Goal: Communication & Community: Answer question/provide support

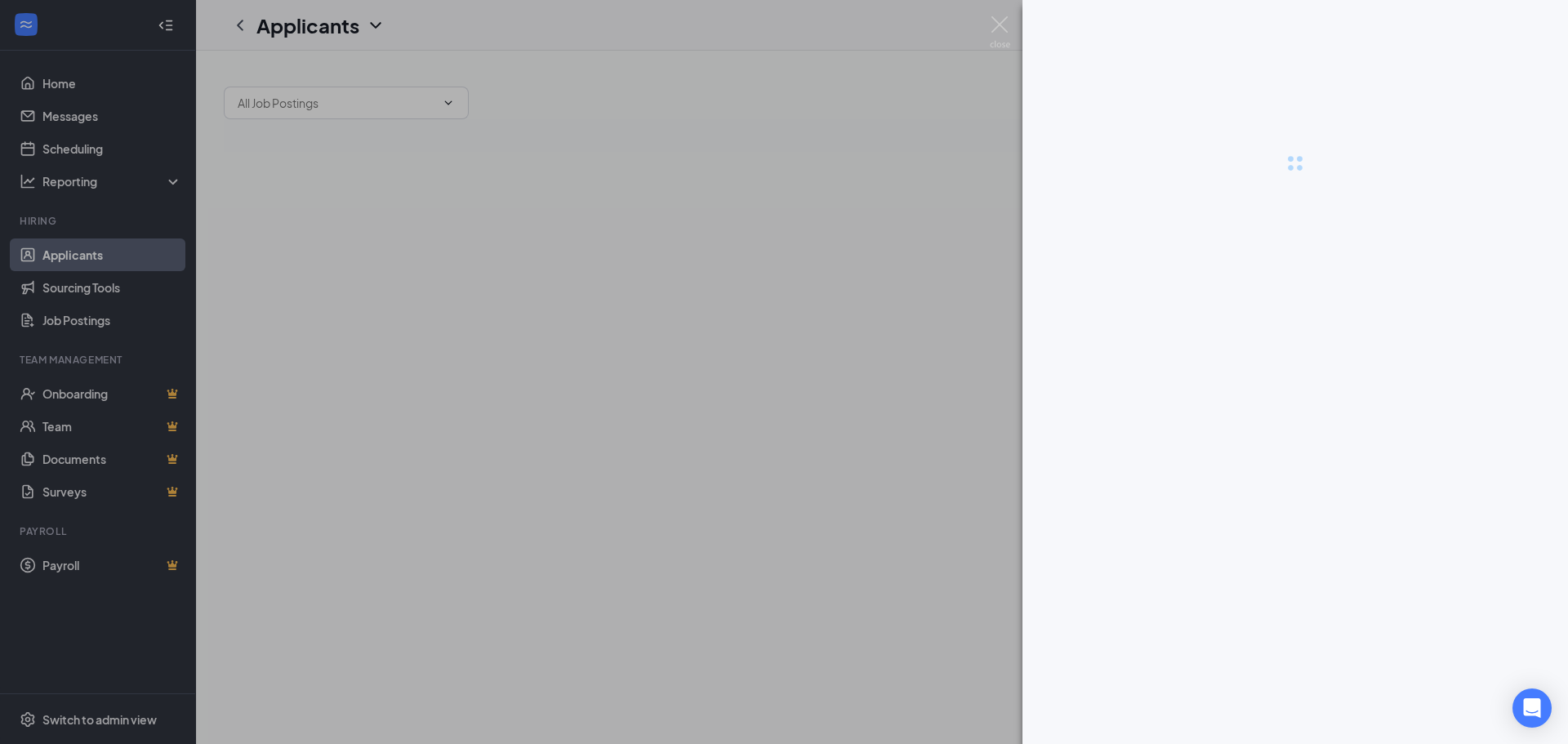
click at [85, 116] on div at bounding box center [784, 372] width 1568 height 744
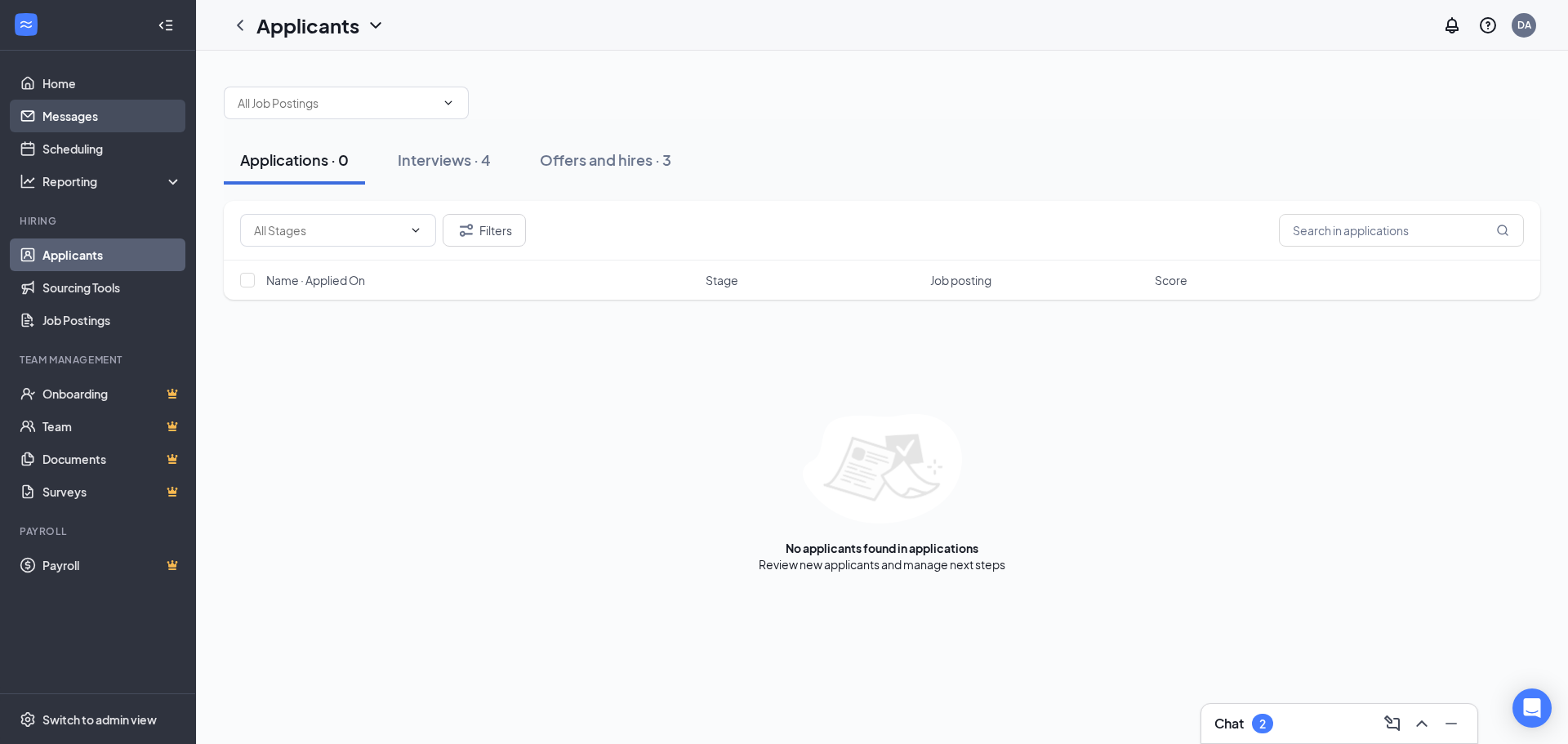
click at [127, 110] on link "Messages" at bounding box center [112, 115] width 140 height 32
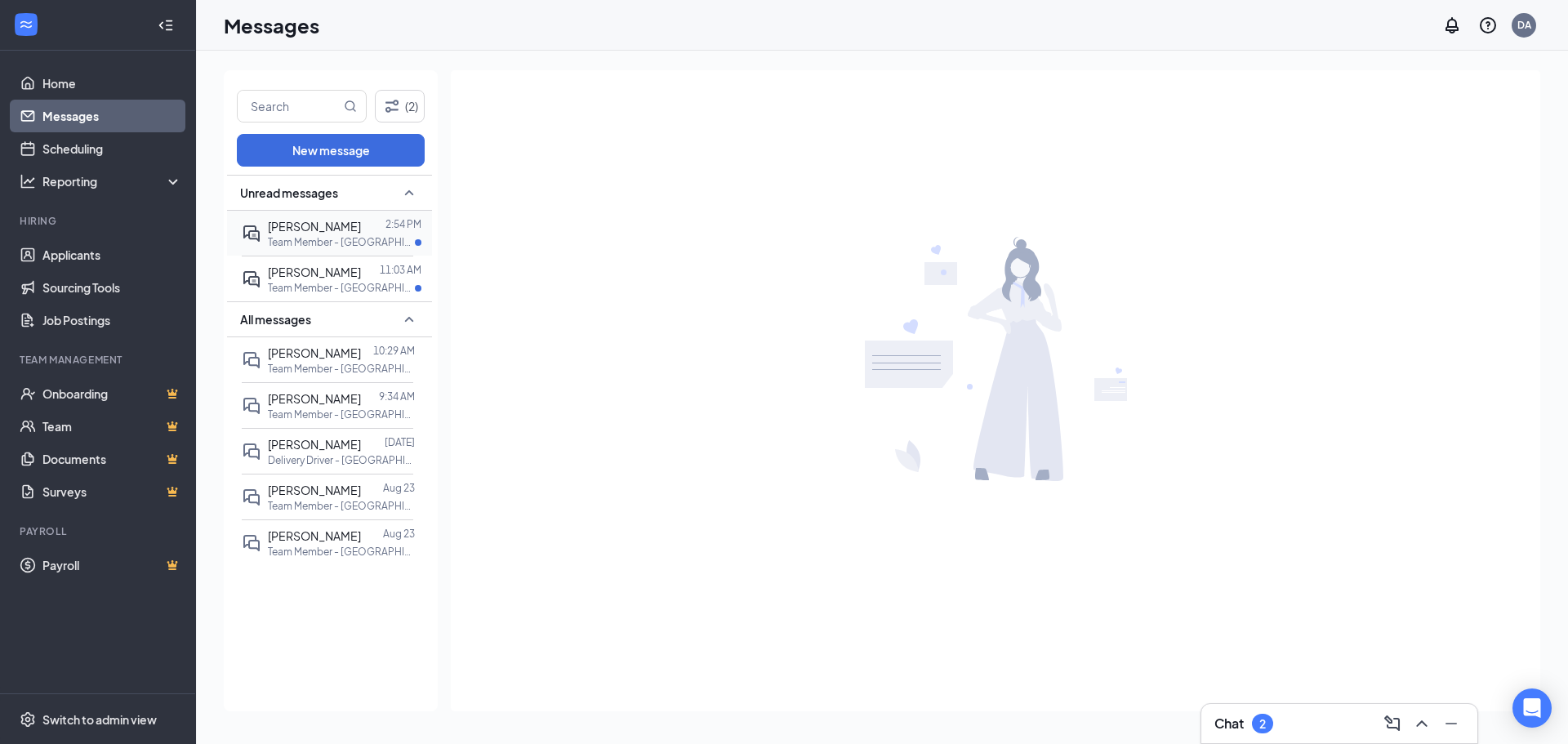
click at [358, 243] on p "Team Member - [GEOGRAPHIC_DATA] [PERSON_NAME] at [GEOGRAPHIC_DATA] [PERSON_NAME]" at bounding box center [341, 242] width 147 height 14
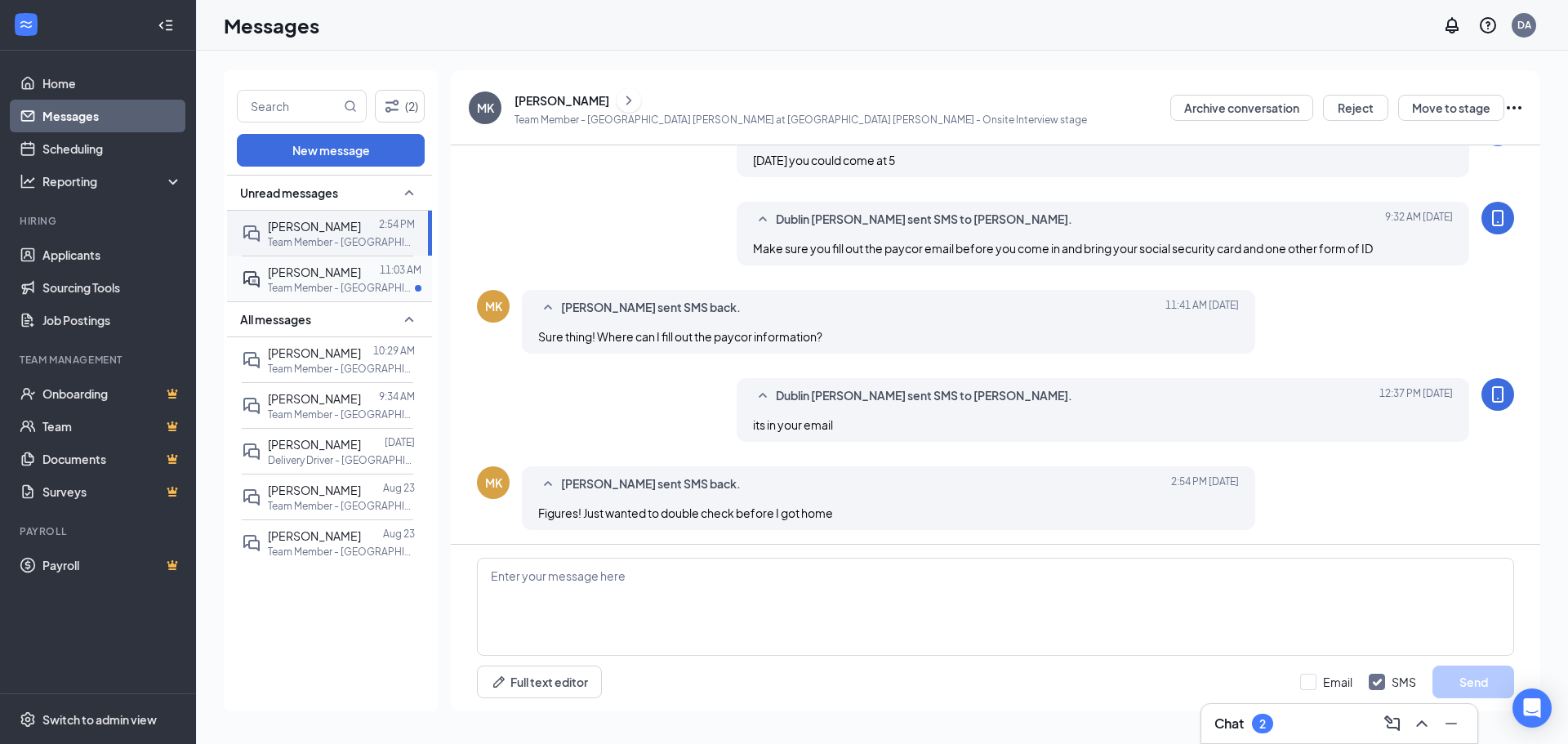
scroll to position [471, 0]
click at [351, 286] on p "Team Member - [GEOGRAPHIC_DATA] [PERSON_NAME] at [GEOGRAPHIC_DATA] [PERSON_NAME]" at bounding box center [341, 288] width 147 height 14
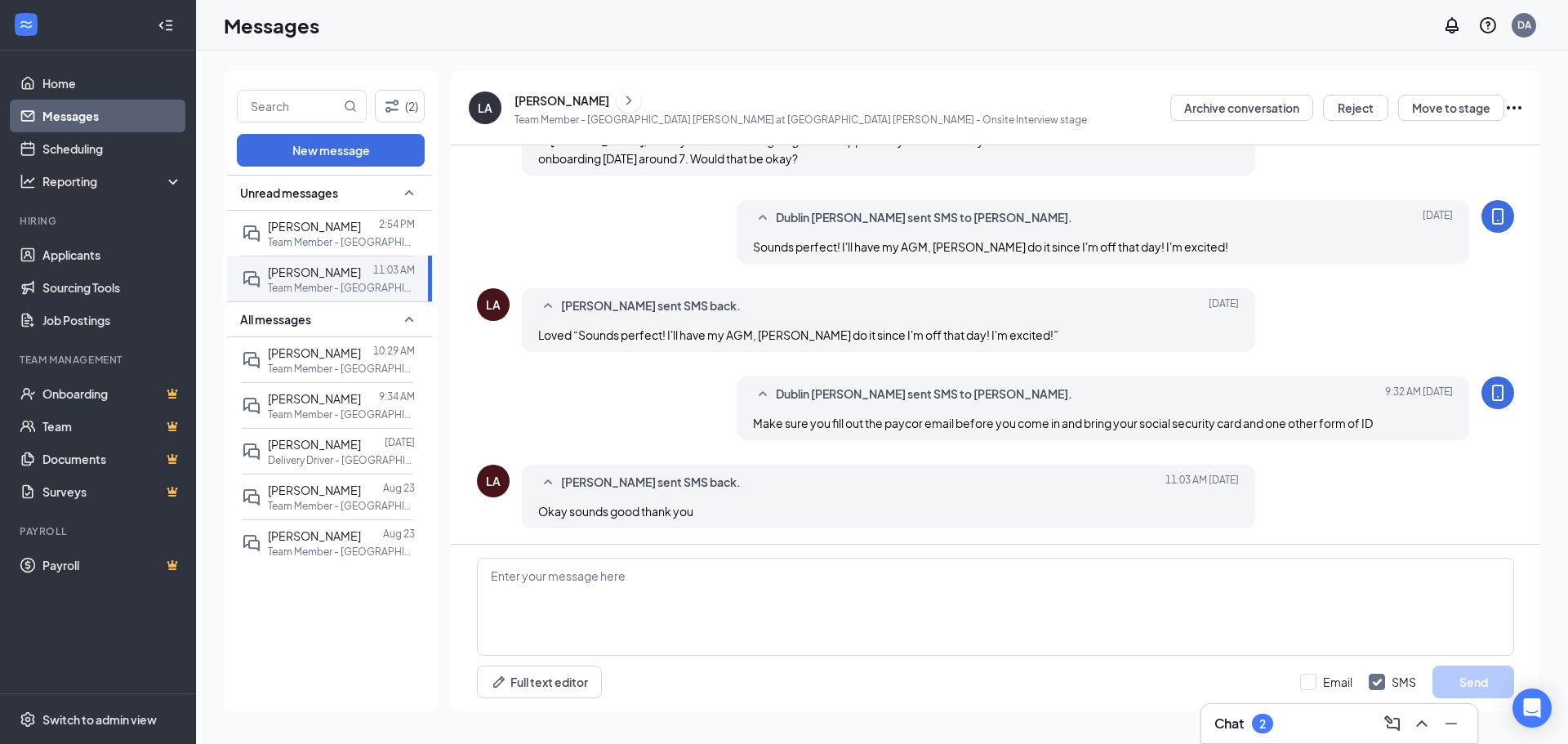
scroll to position [461, 0]
click at [341, 420] on p "Team Member - [GEOGRAPHIC_DATA] [PERSON_NAME] at [GEOGRAPHIC_DATA] [PERSON_NAME]" at bounding box center [341, 414] width 147 height 14
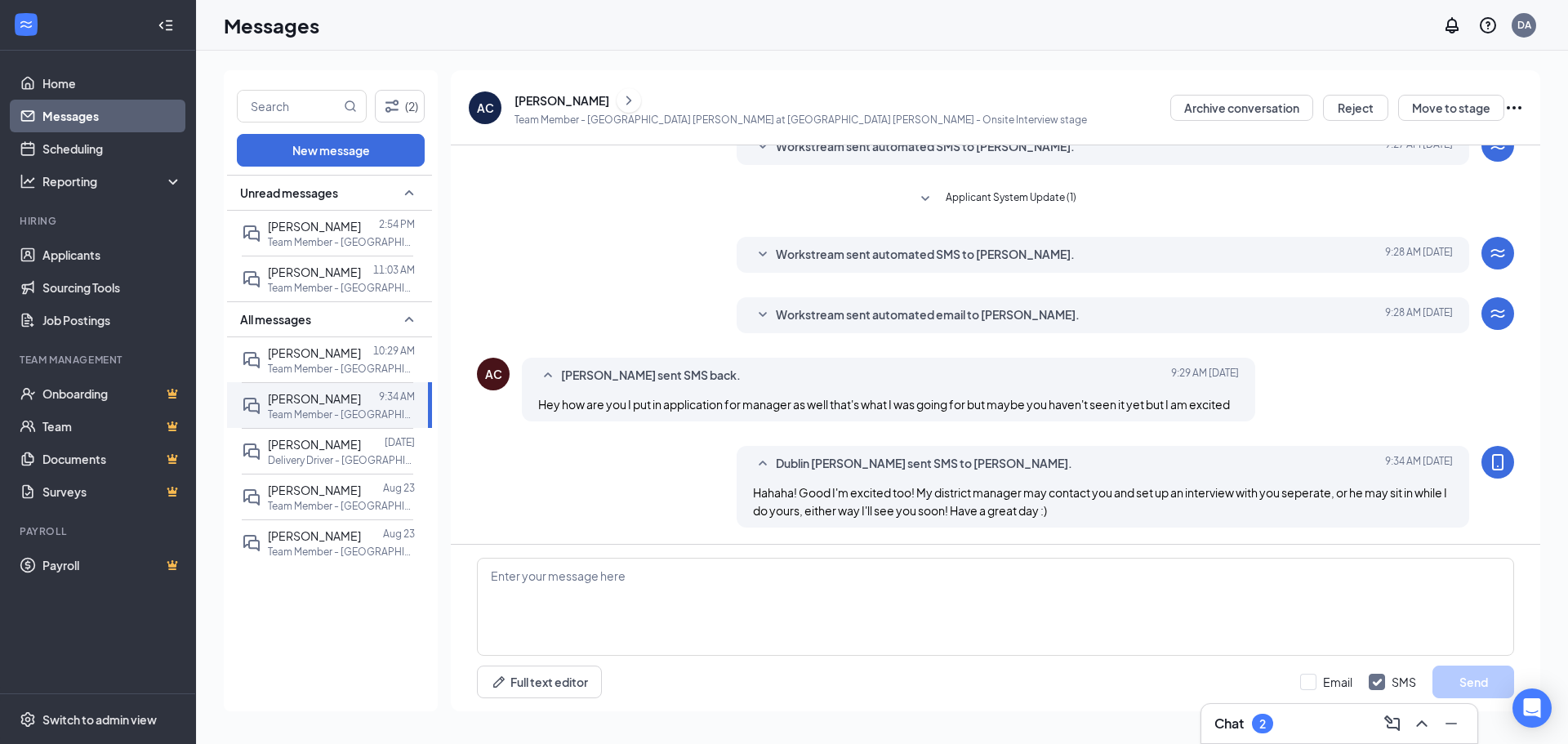
scroll to position [324, 0]
click at [571, 104] on div "[PERSON_NAME]" at bounding box center [562, 100] width 95 height 17
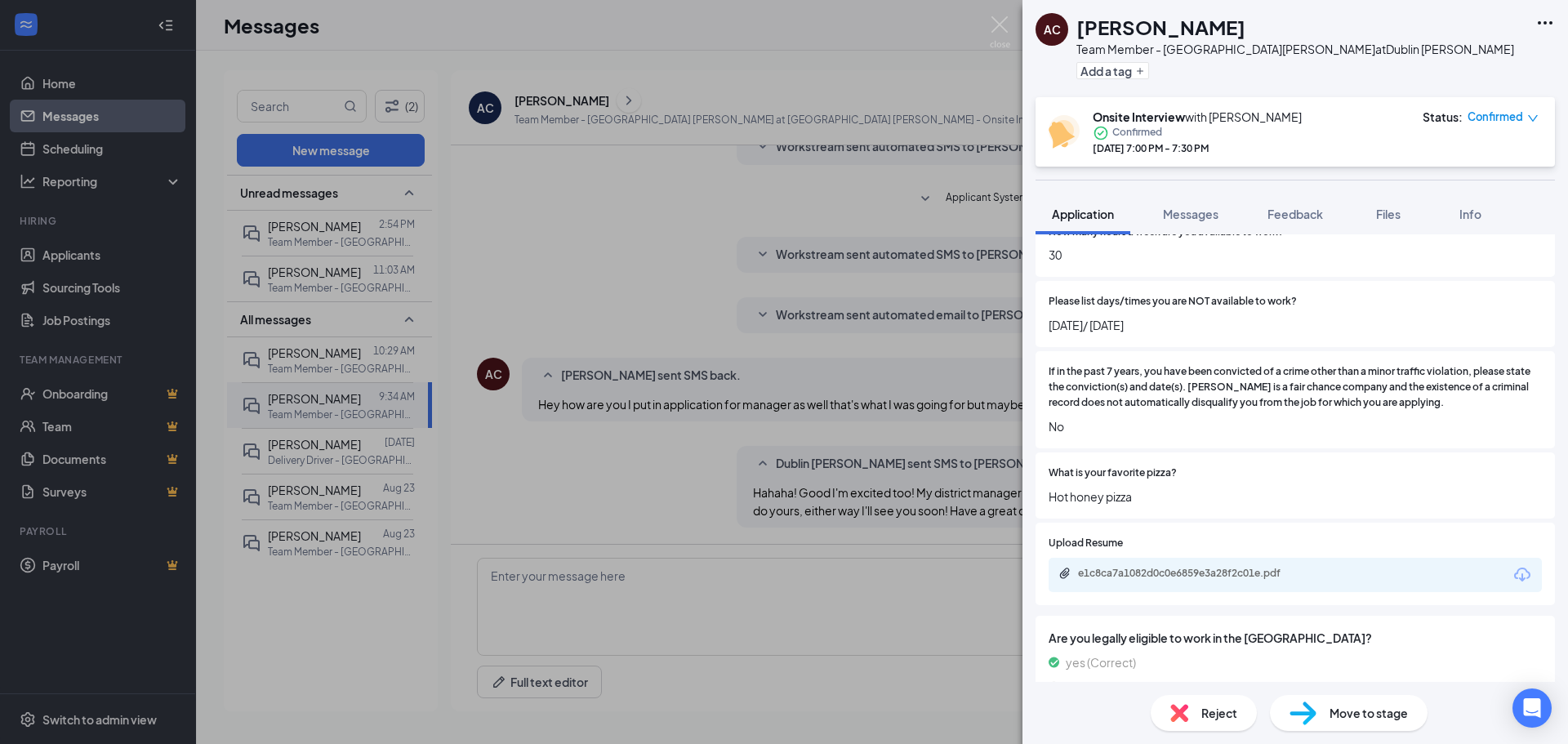
scroll to position [684, 0]
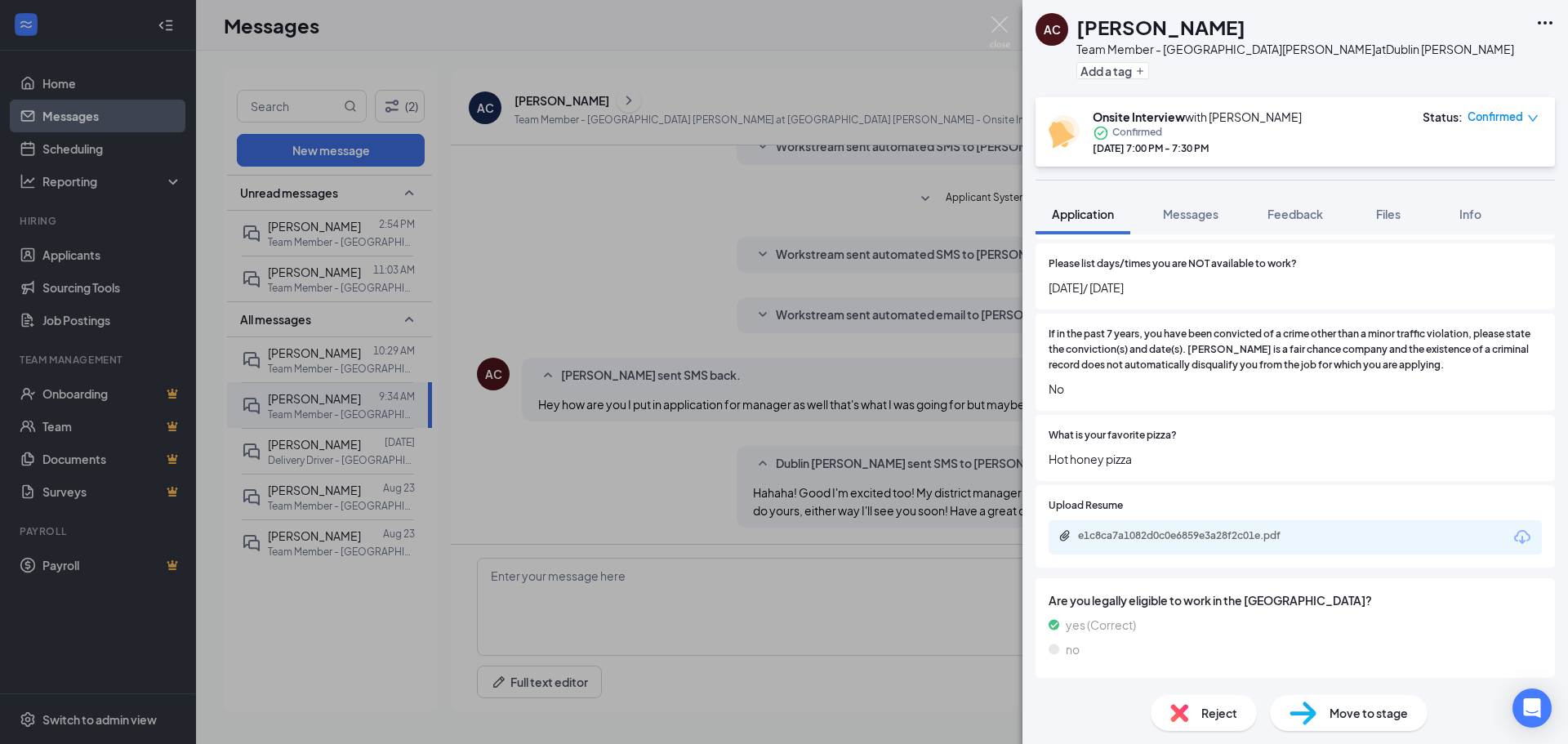
drag, startPoint x: 1034, startPoint y: 287, endPoint x: 1251, endPoint y: 290, distance: 217.0
click at [1251, 291] on div "This applicant also applied to 3 other job posting(s) Collapse all Application …" at bounding box center [1296, 458] width 546 height 447
click at [1231, 291] on span "[DATE]/ [DATE]" at bounding box center [1296, 287] width 494 height 18
click at [1311, 532] on div "e1c8ca7a1082d0c0e6859e3a28f2c01e.pdf" at bounding box center [1190, 536] width 264 height 13
